Goal: Navigation & Orientation: Go to known website

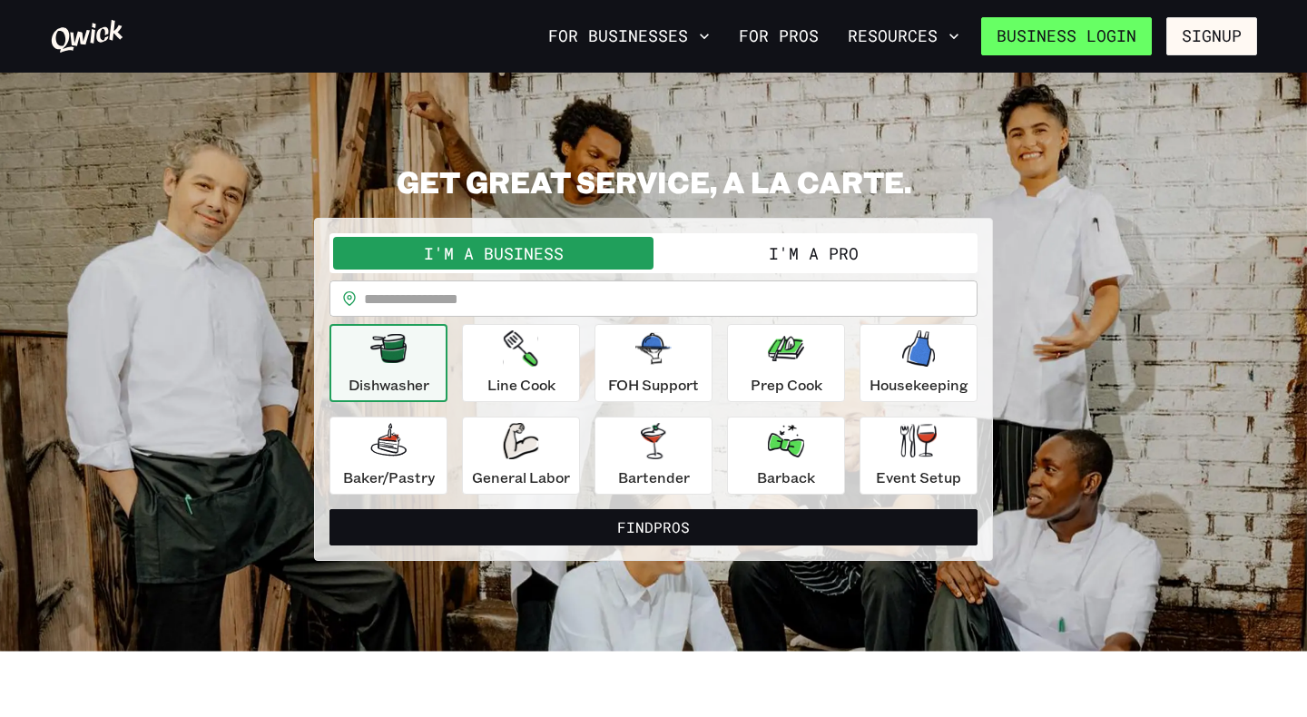
click at [1072, 30] on link "Business Login" at bounding box center [1066, 36] width 171 height 38
click at [1064, 40] on link "Business Login" at bounding box center [1066, 36] width 171 height 38
click at [1062, 42] on link "Business Login" at bounding box center [1066, 36] width 171 height 38
